Goal: Book appointment/travel/reservation

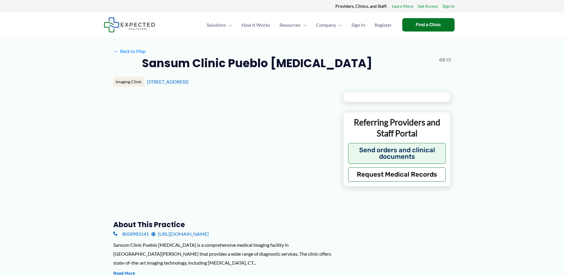
type input "**********"
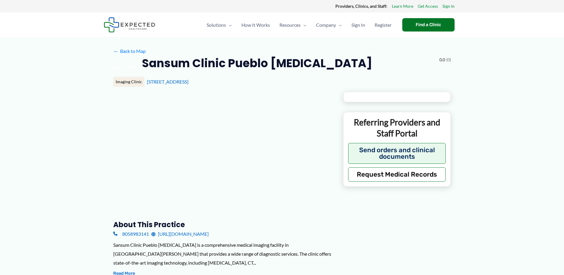
type input "**********"
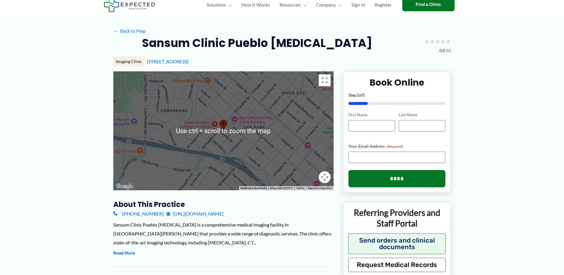
scroll to position [30, 0]
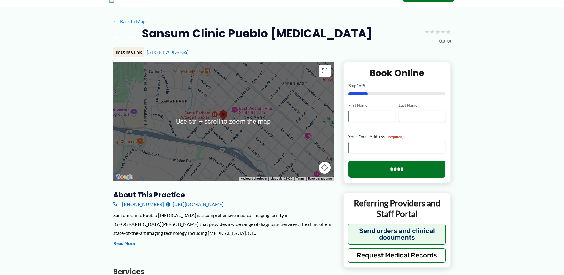
click at [271, 147] on div at bounding box center [223, 121] width 220 height 119
